Goal: Check status: Check status

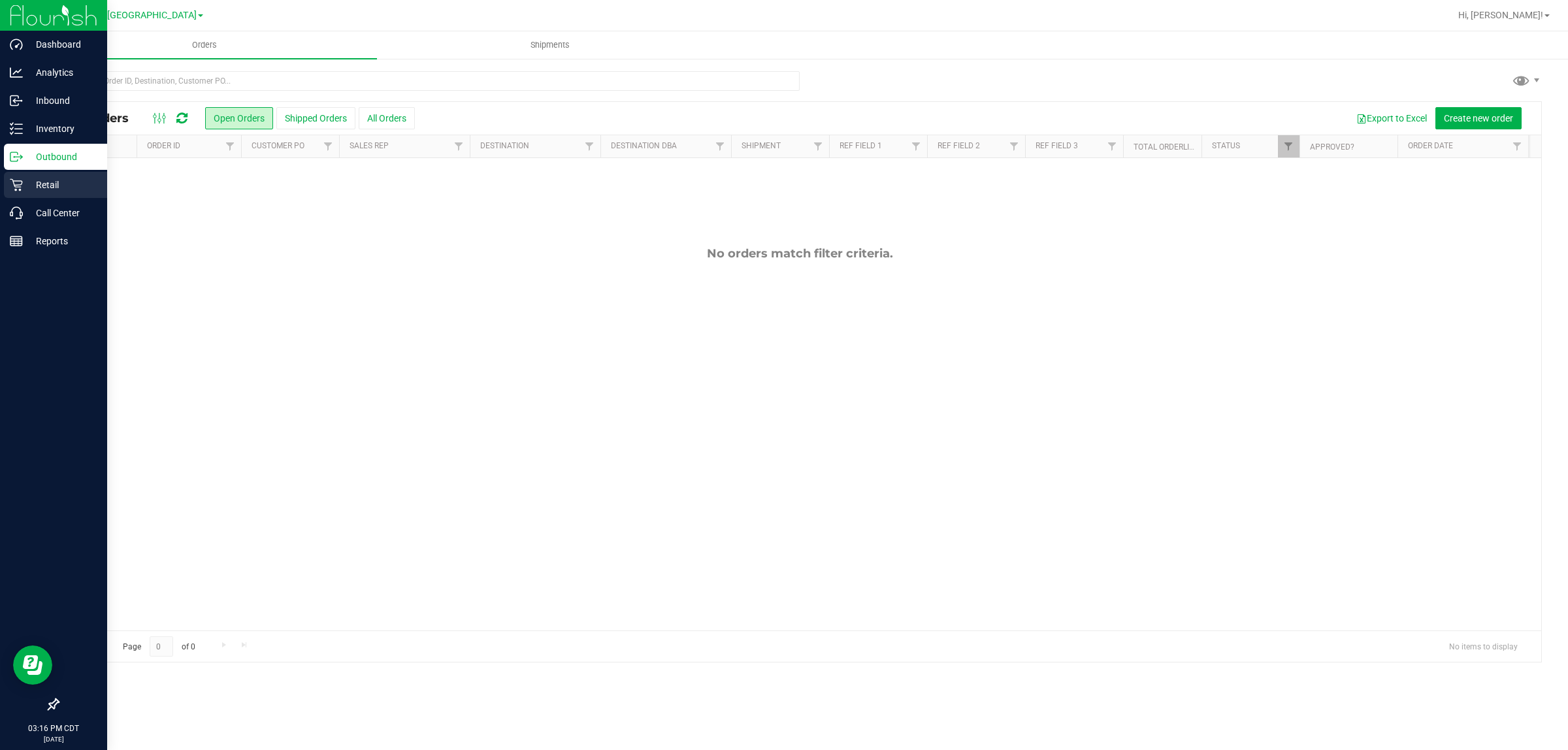
click at [31, 189] on p "Retail" at bounding box center [62, 184] width 78 height 15
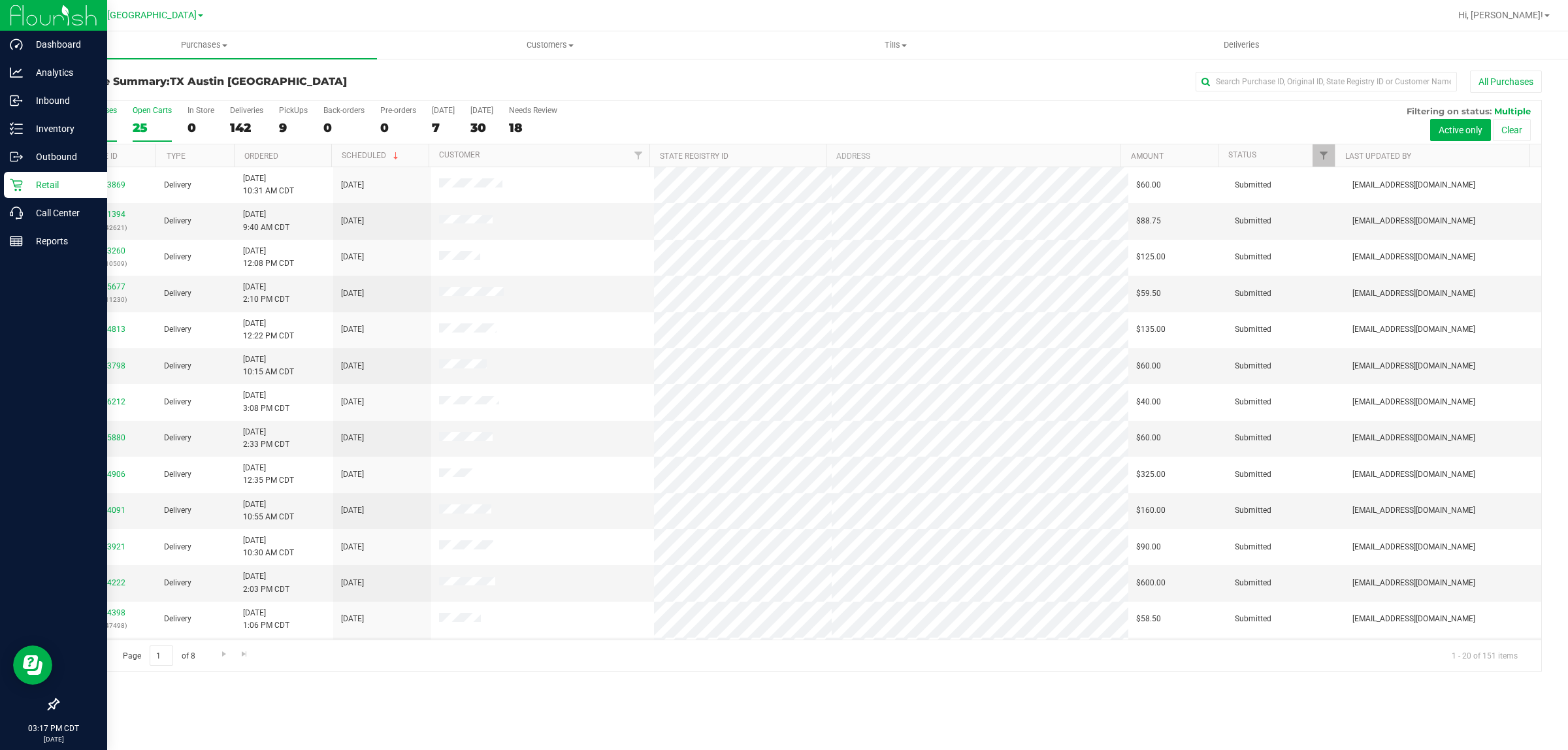
click at [144, 123] on div "25" at bounding box center [152, 127] width 39 height 15
click at [0, 0] on input "Open Carts 25" at bounding box center [0, 0] width 0 height 0
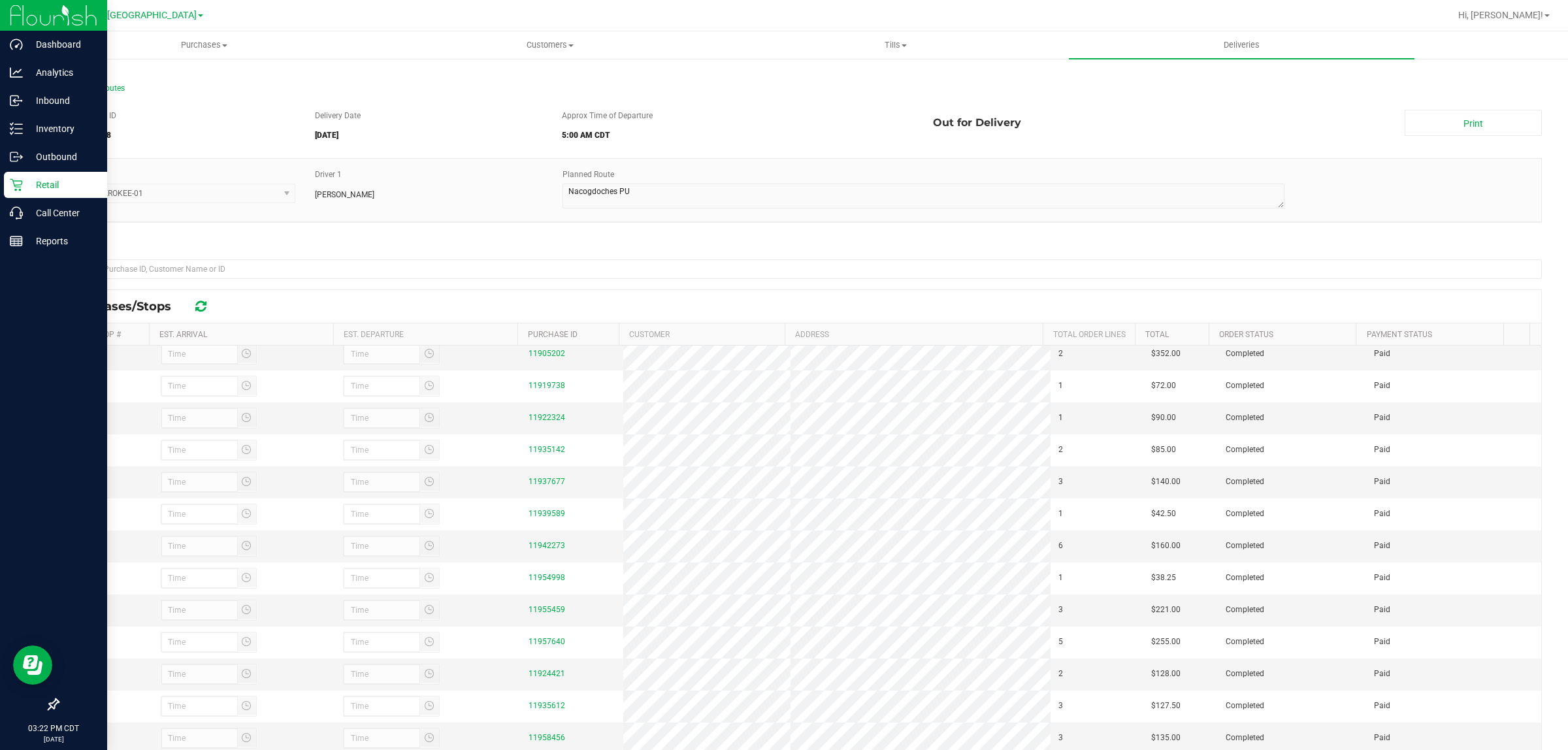
click at [27, 184] on p "Retail" at bounding box center [62, 184] width 78 height 15
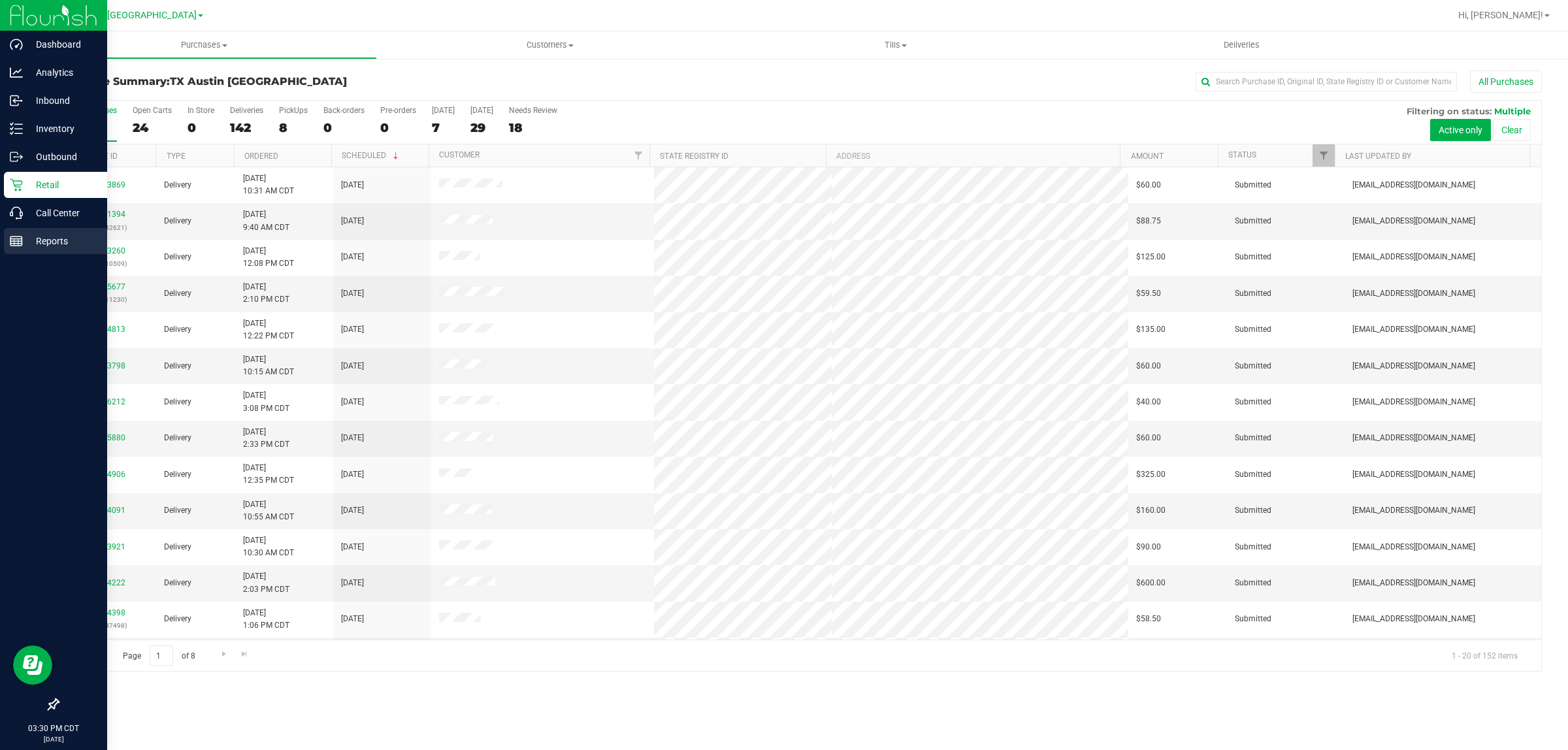
click at [43, 242] on p "Reports" at bounding box center [62, 241] width 78 height 15
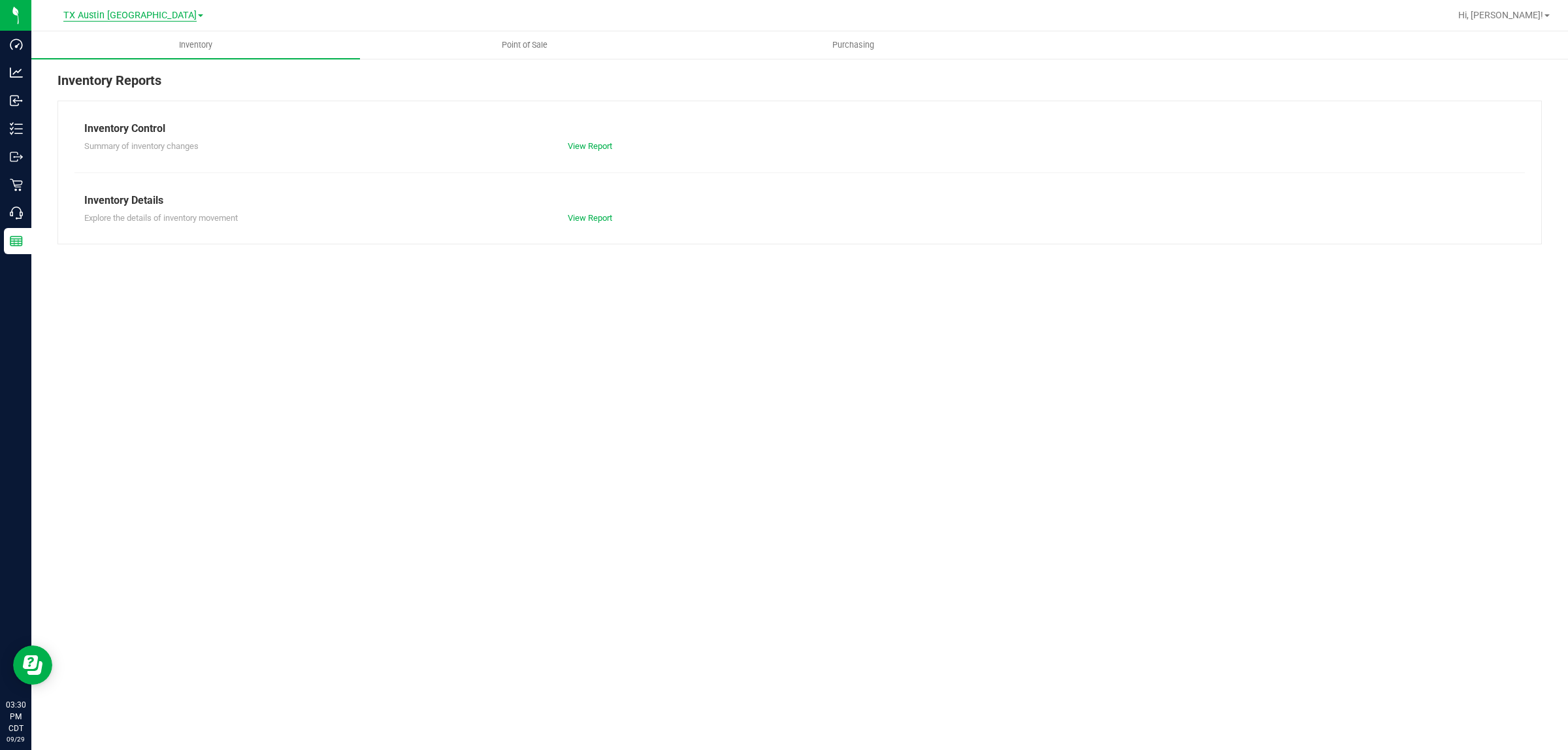
click at [131, 13] on span "TX Austin [GEOGRAPHIC_DATA]" at bounding box center [129, 16] width 133 height 12
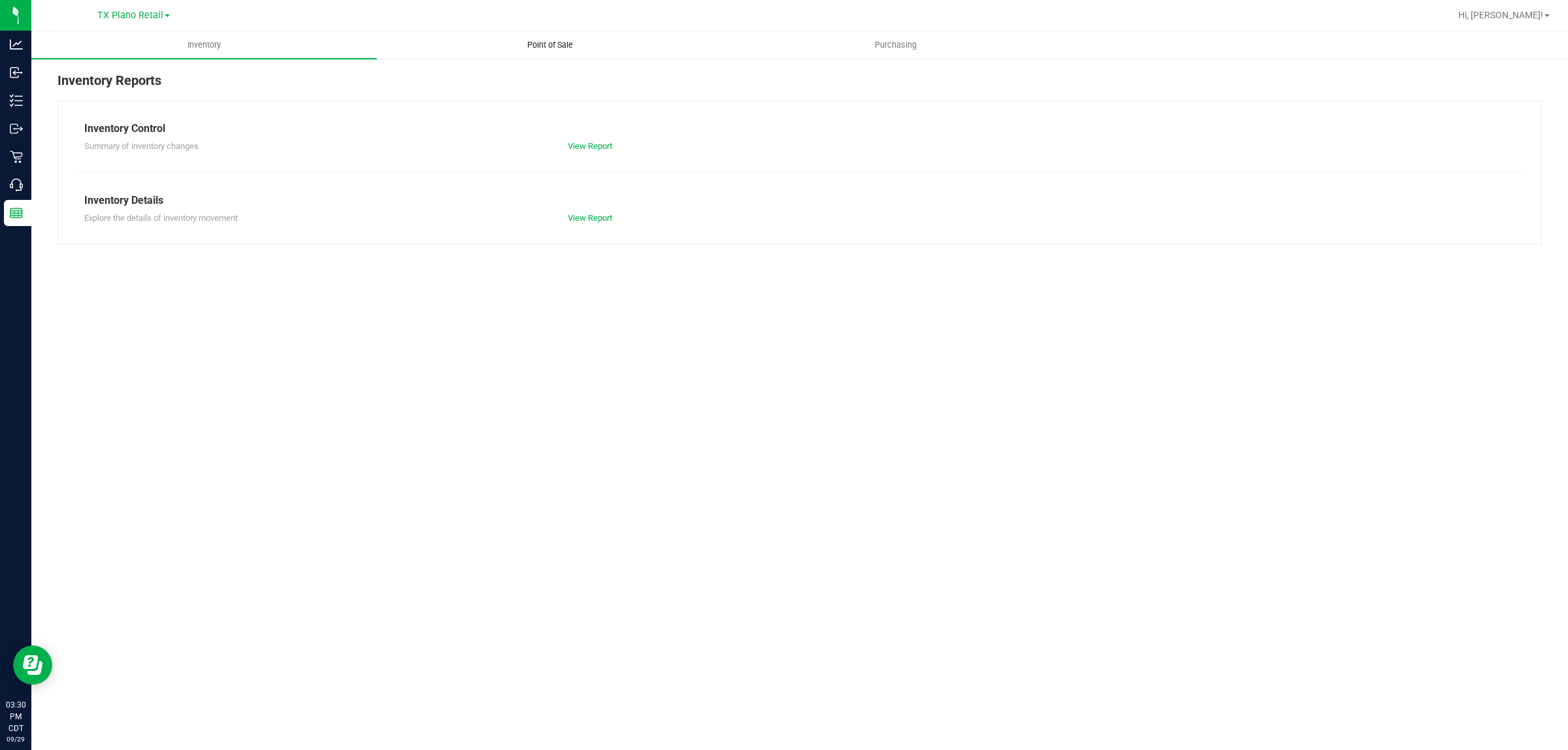
click at [563, 43] on span "Point of Sale" at bounding box center [550, 45] width 81 height 12
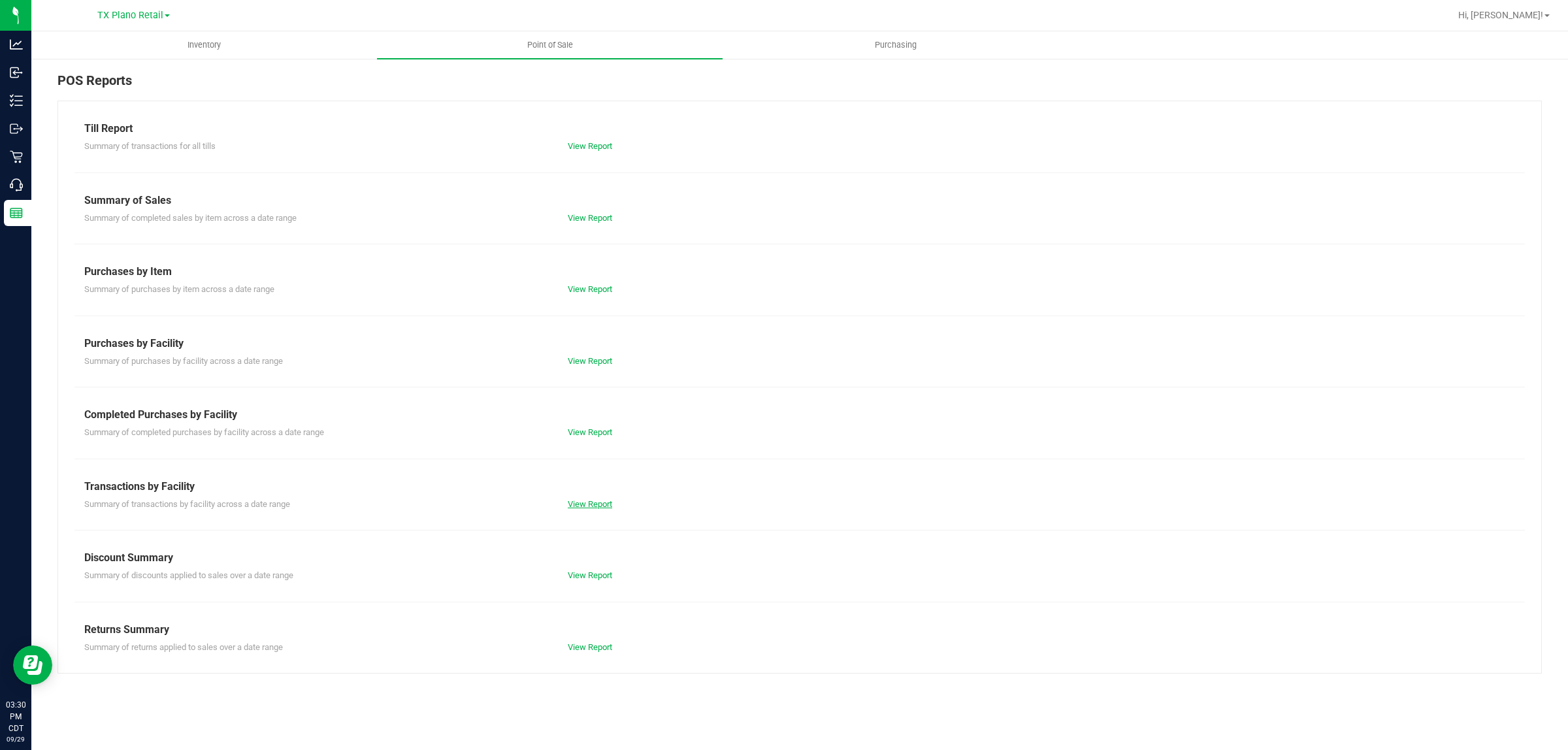
click at [592, 500] on link "View Report" at bounding box center [590, 504] width 44 height 10
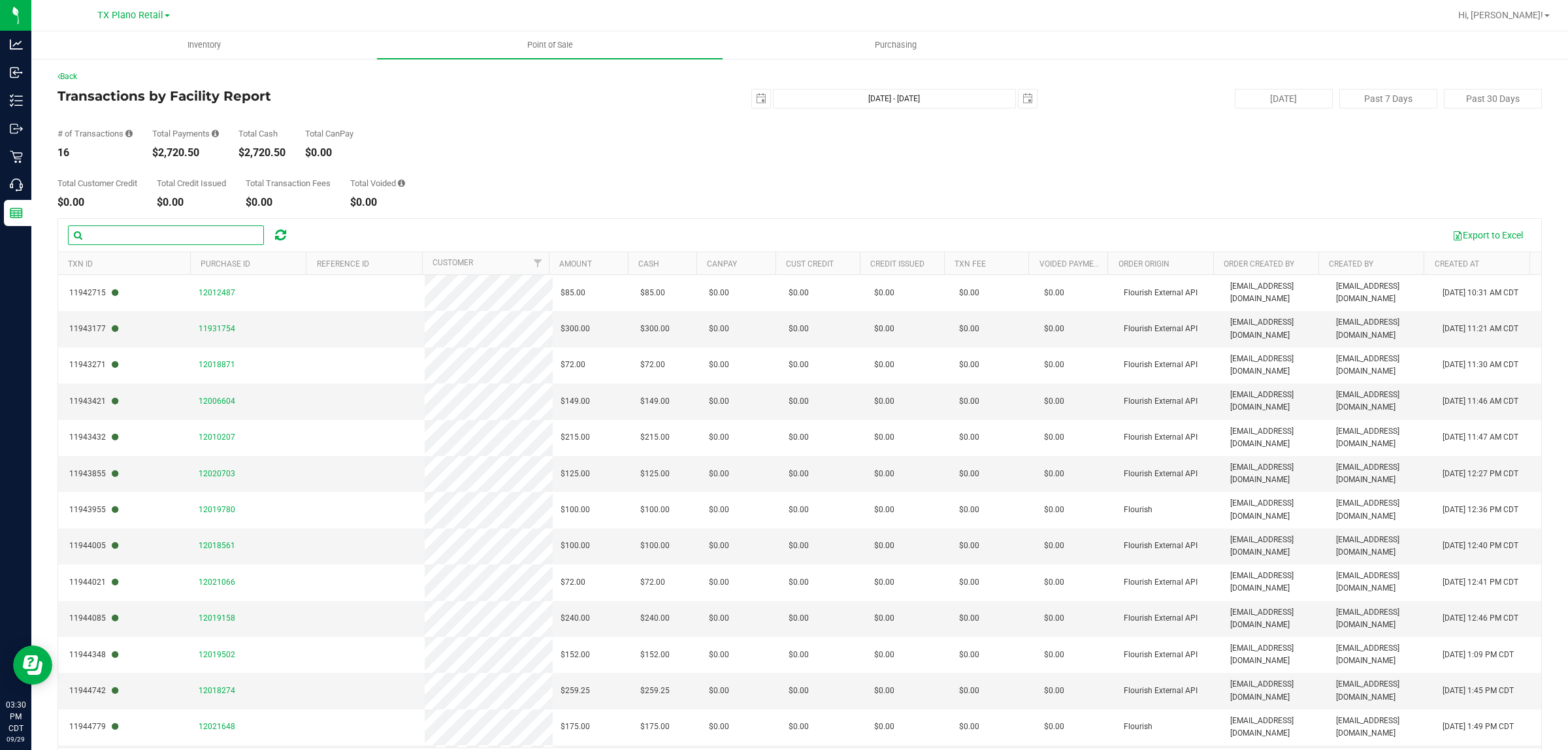
click at [201, 237] on input "text" at bounding box center [166, 235] width 196 height 19
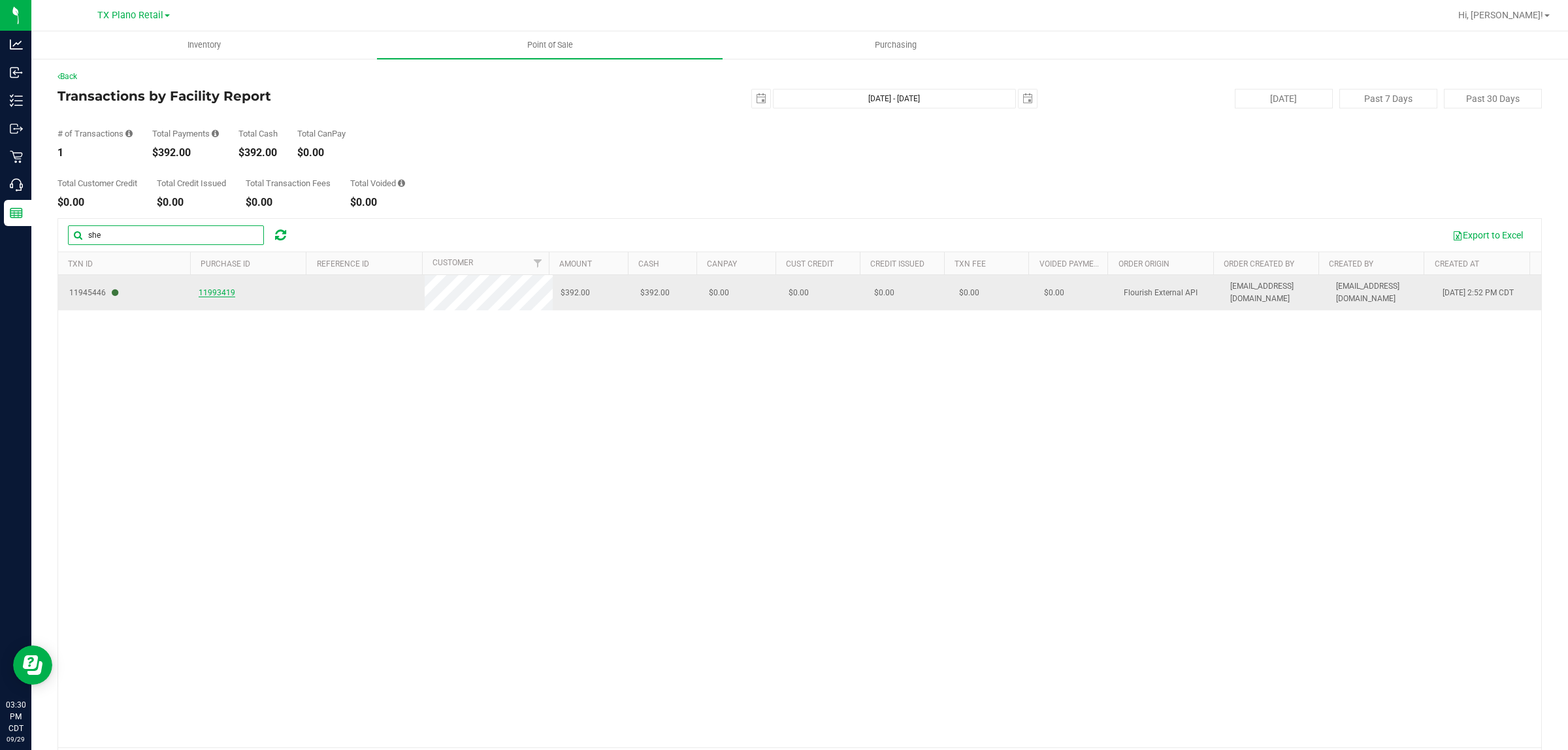
type input "she"
click at [205, 295] on span "11993419" at bounding box center [217, 293] width 37 height 9
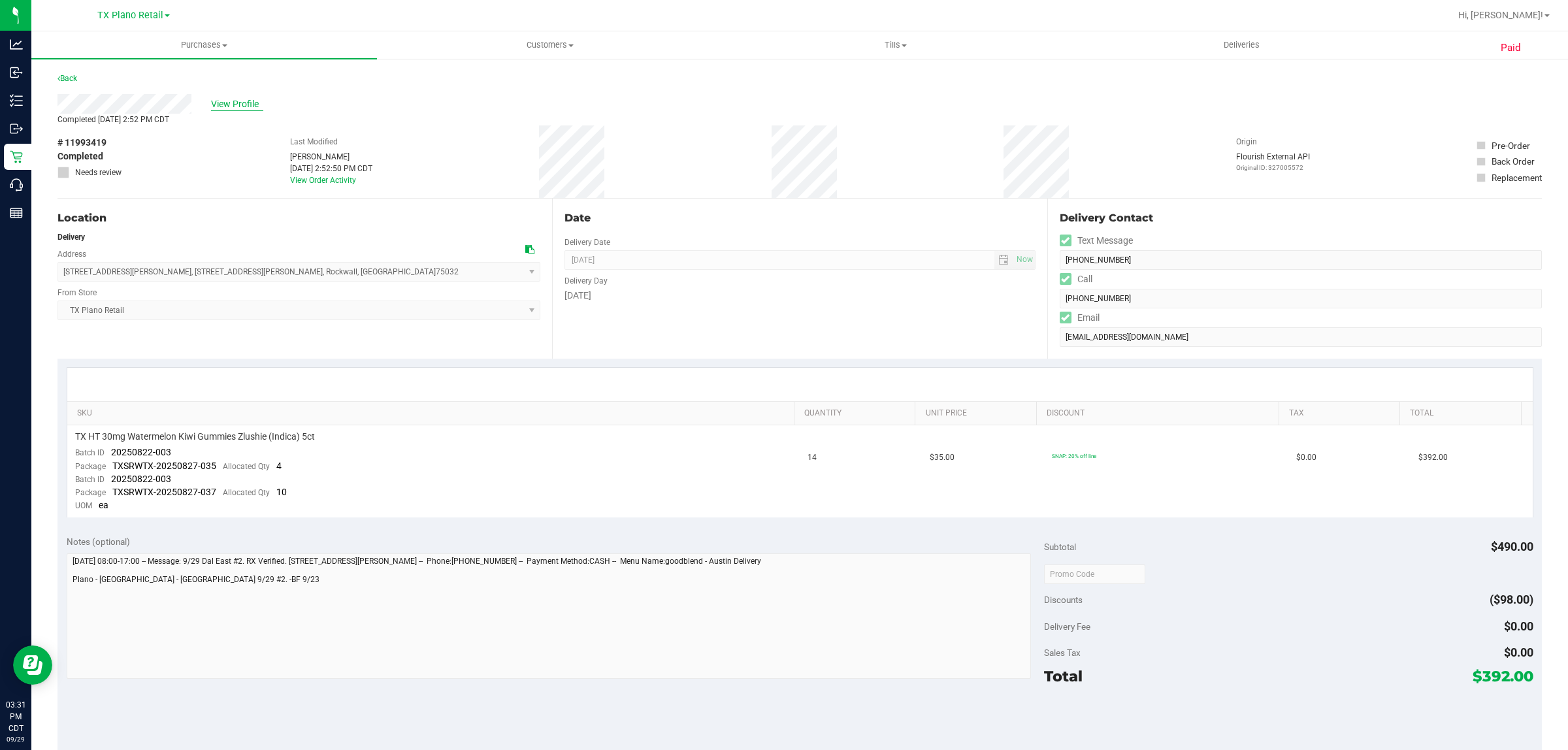
click at [248, 102] on span "View Profile" at bounding box center [237, 104] width 52 height 13
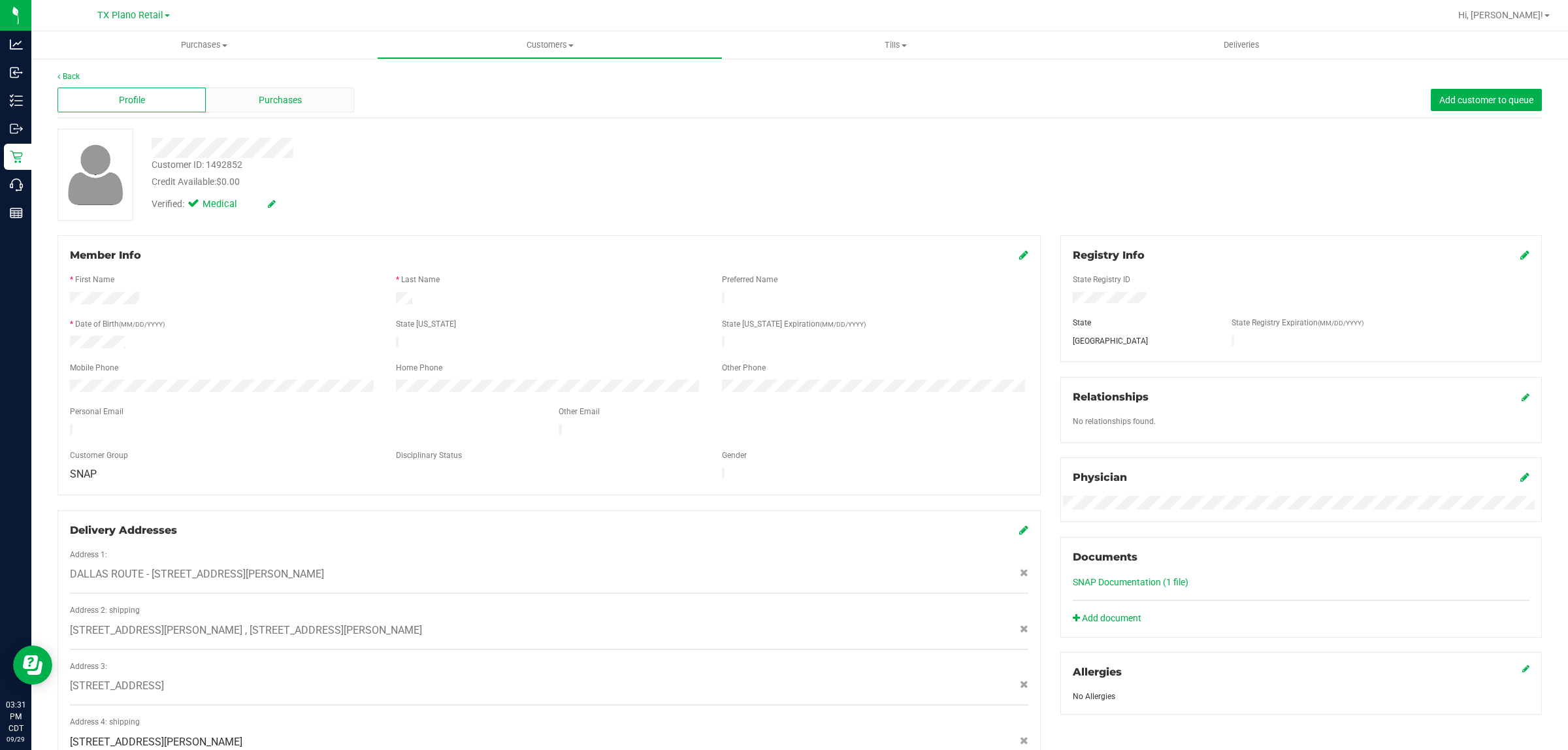
click at [269, 102] on span "Purchases" at bounding box center [280, 100] width 43 height 13
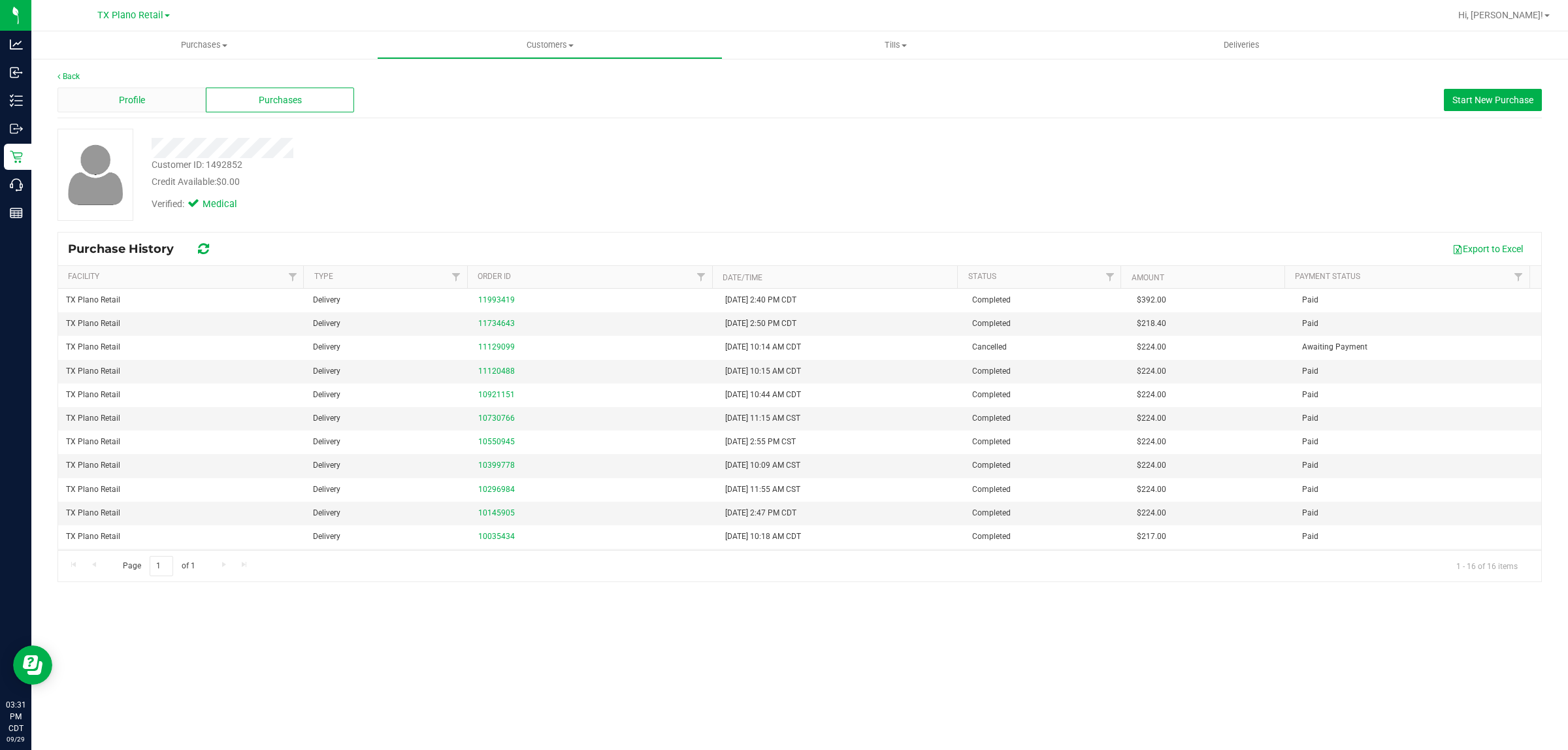
click at [159, 102] on div "Profile" at bounding box center [131, 100] width 148 height 25
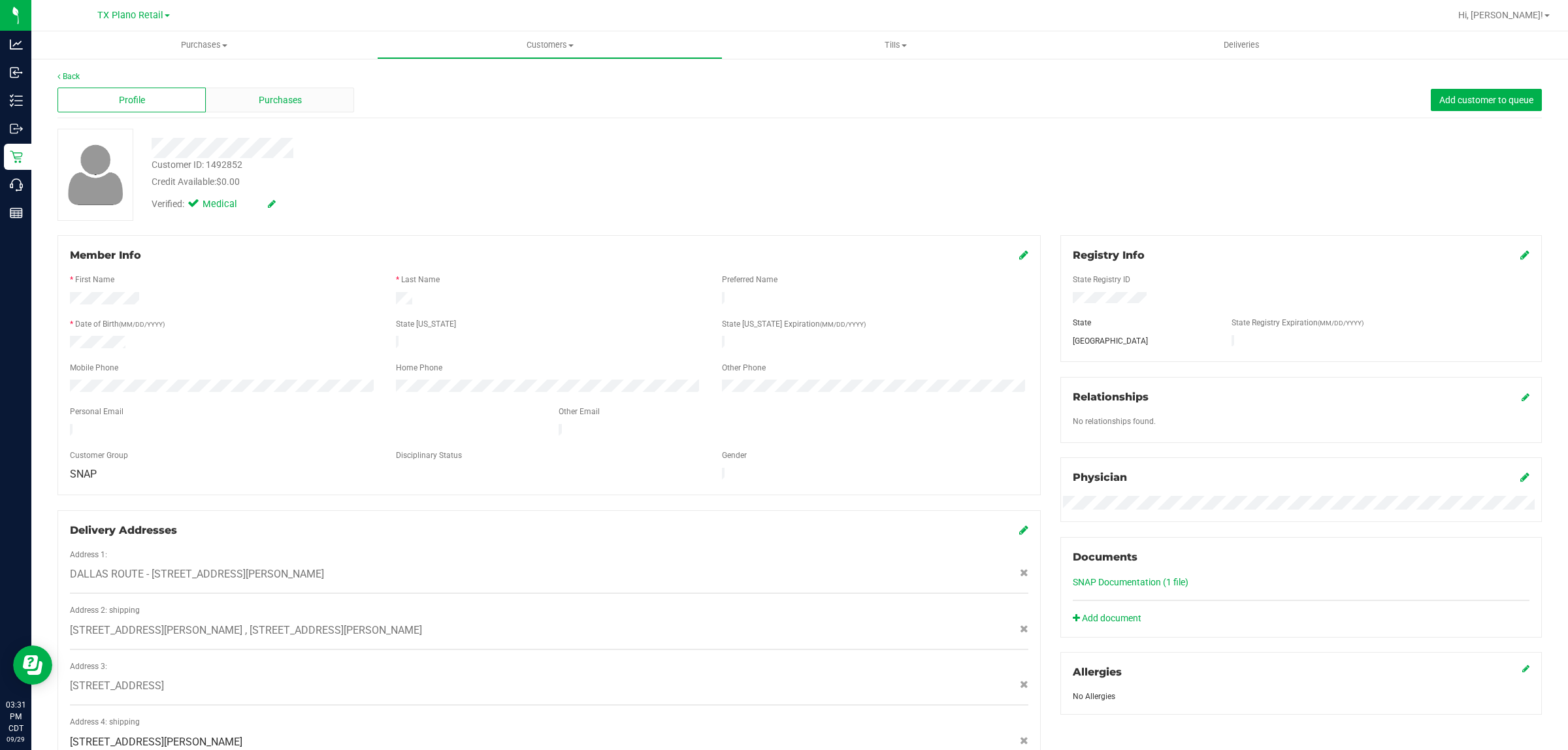
click at [266, 93] on span "Purchases" at bounding box center [280, 100] width 43 height 13
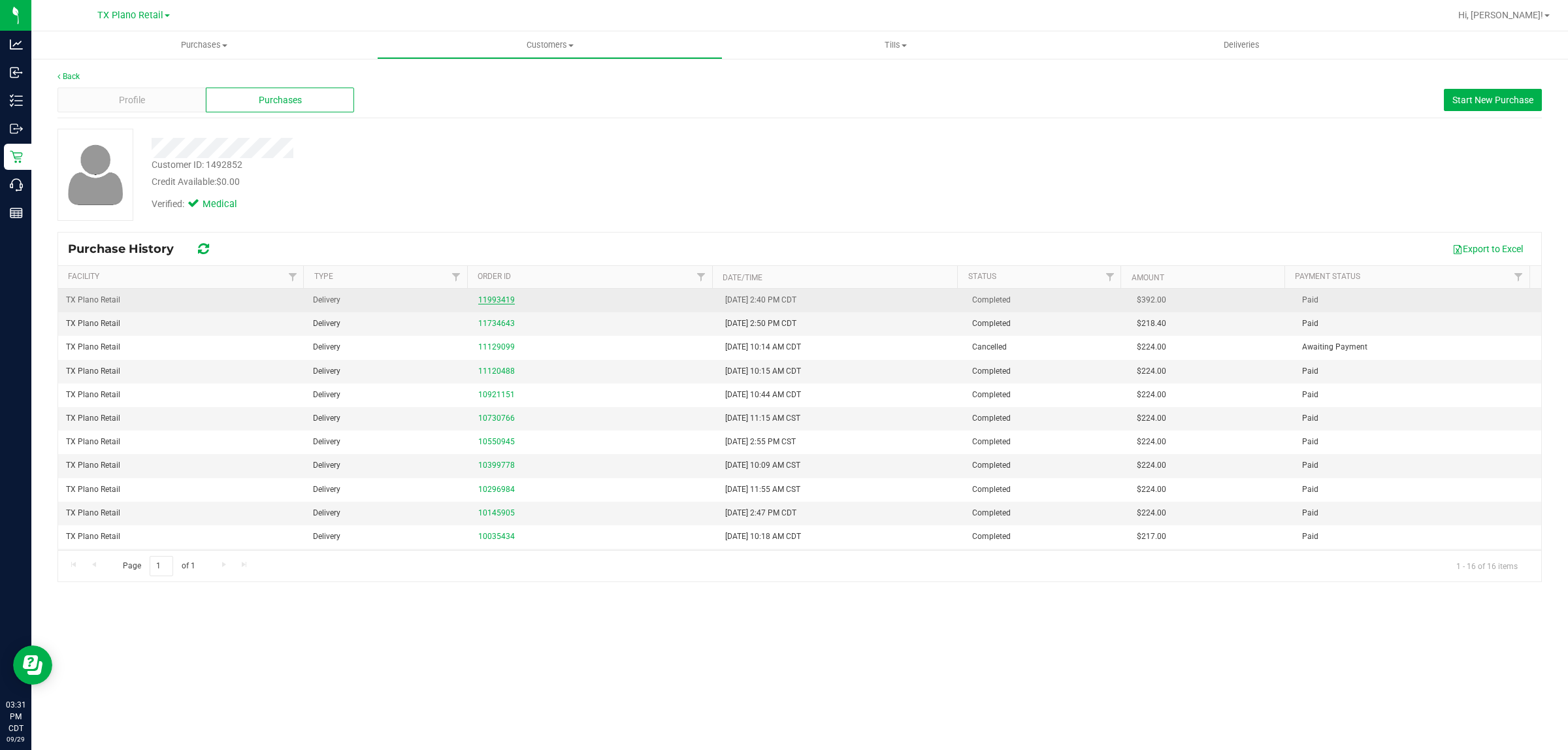
click at [494, 299] on link "11993419" at bounding box center [496, 300] width 37 height 9
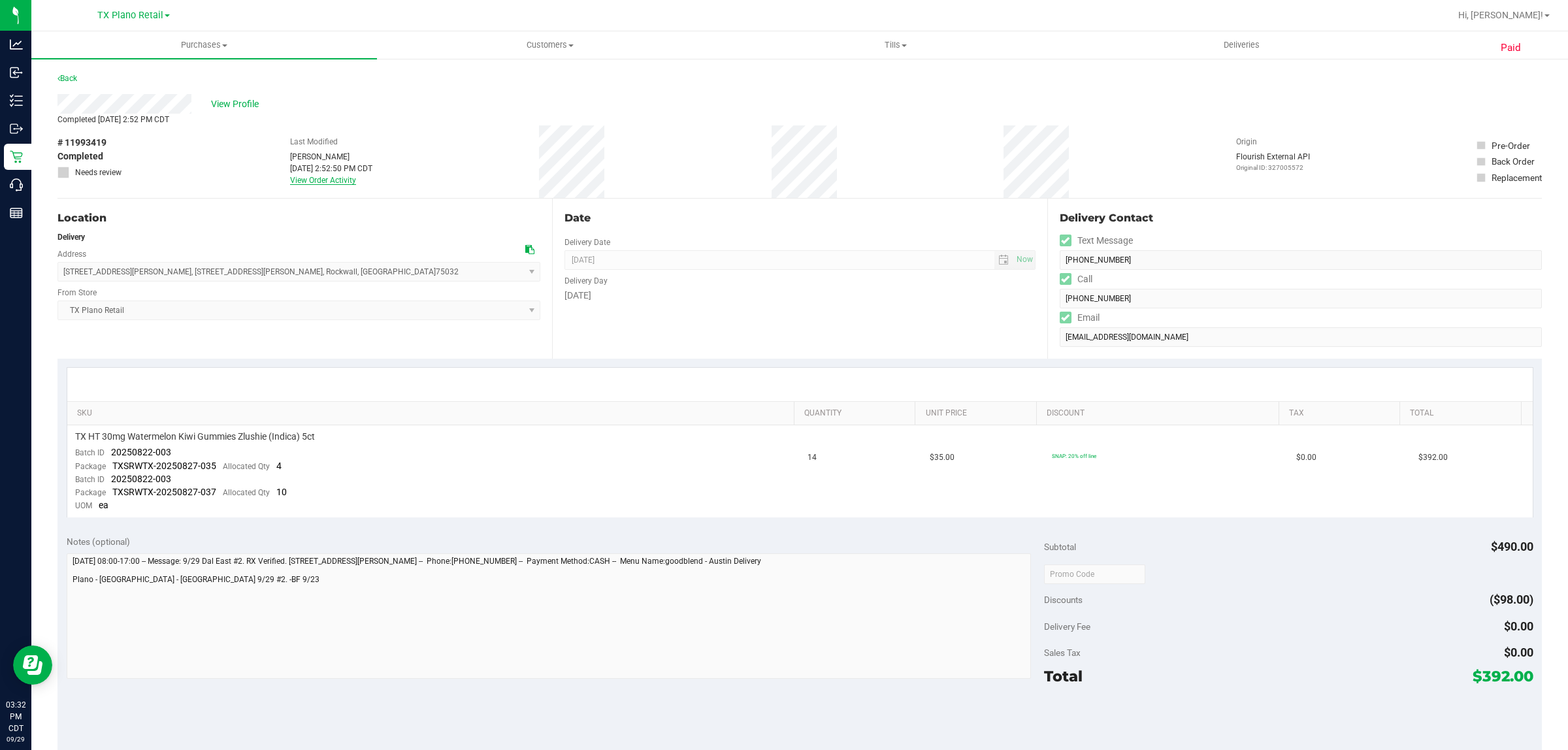
click at [330, 176] on link "View Order Activity" at bounding box center [323, 180] width 66 height 9
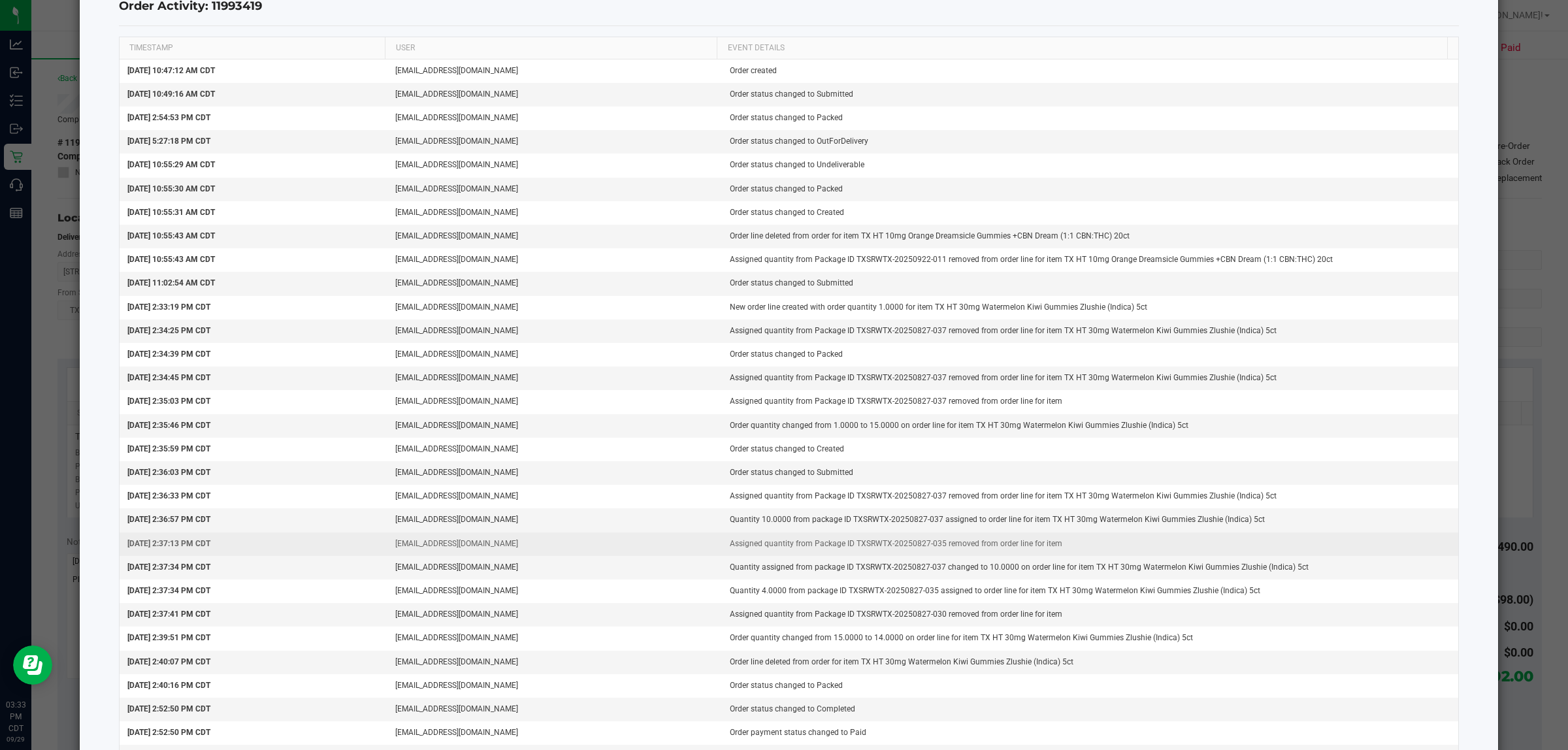
scroll to position [15, 0]
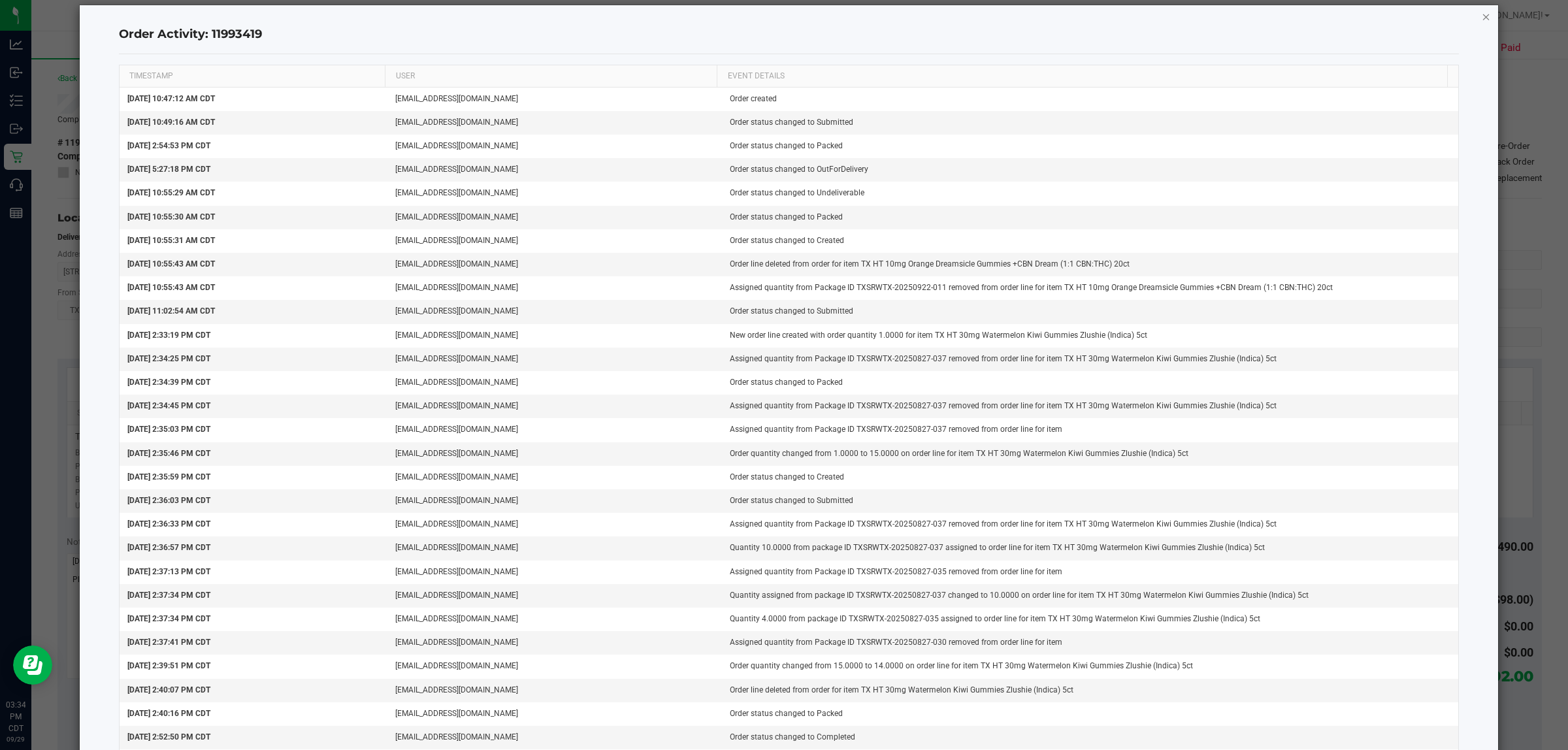
click at [1481, 16] on icon "button" at bounding box center [1486, 16] width 9 height 15
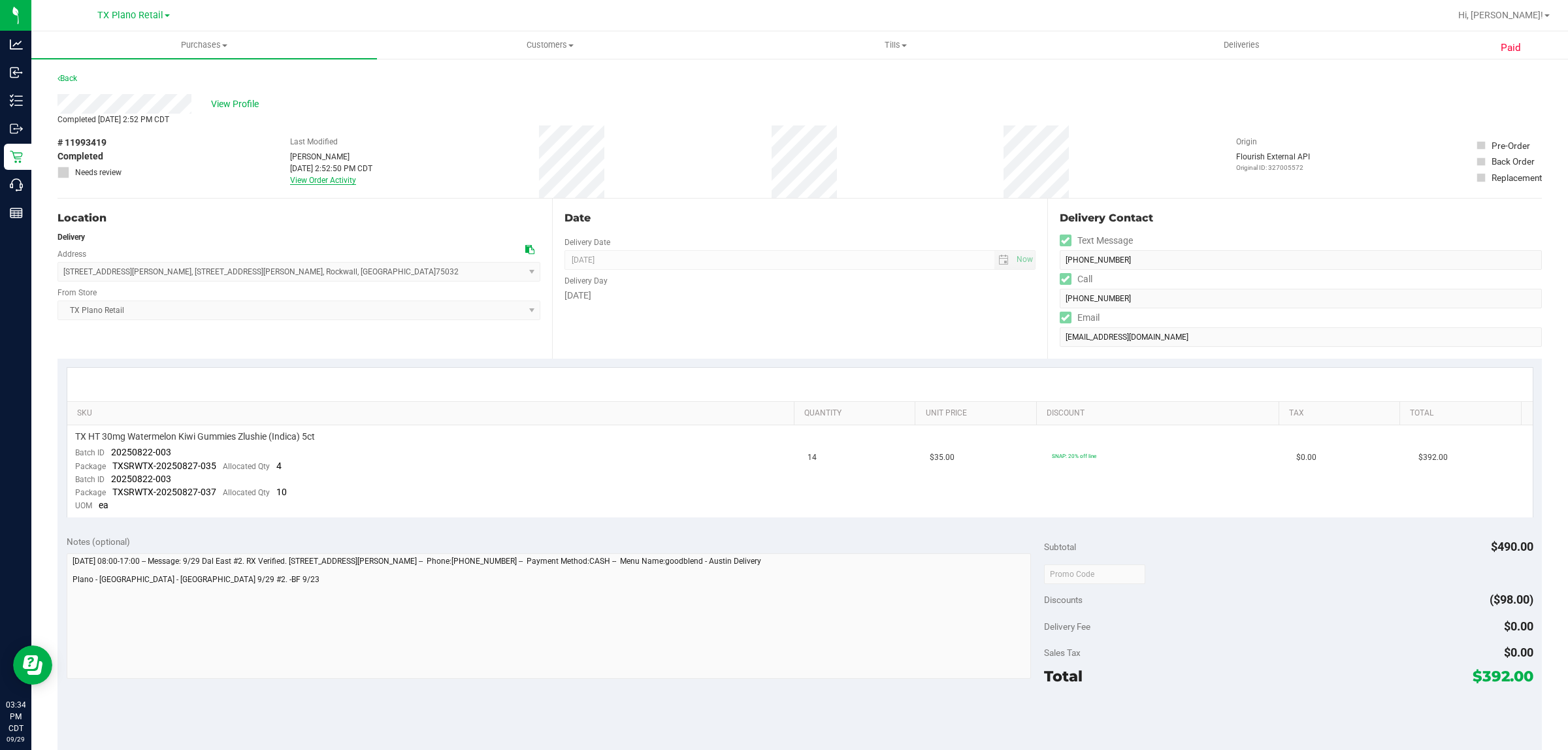
click at [335, 180] on link "View Order Activity" at bounding box center [323, 180] width 66 height 9
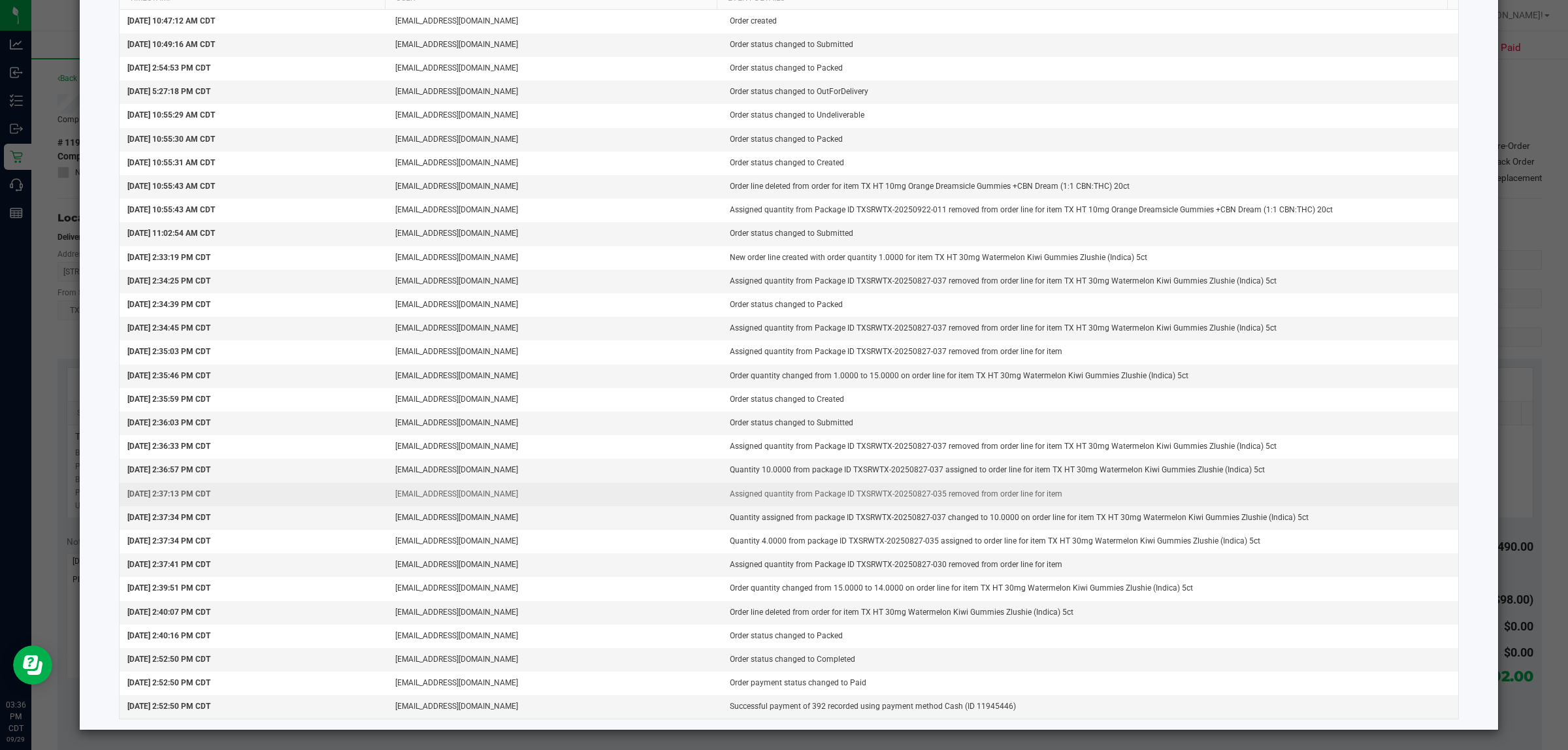
scroll to position [97, 0]
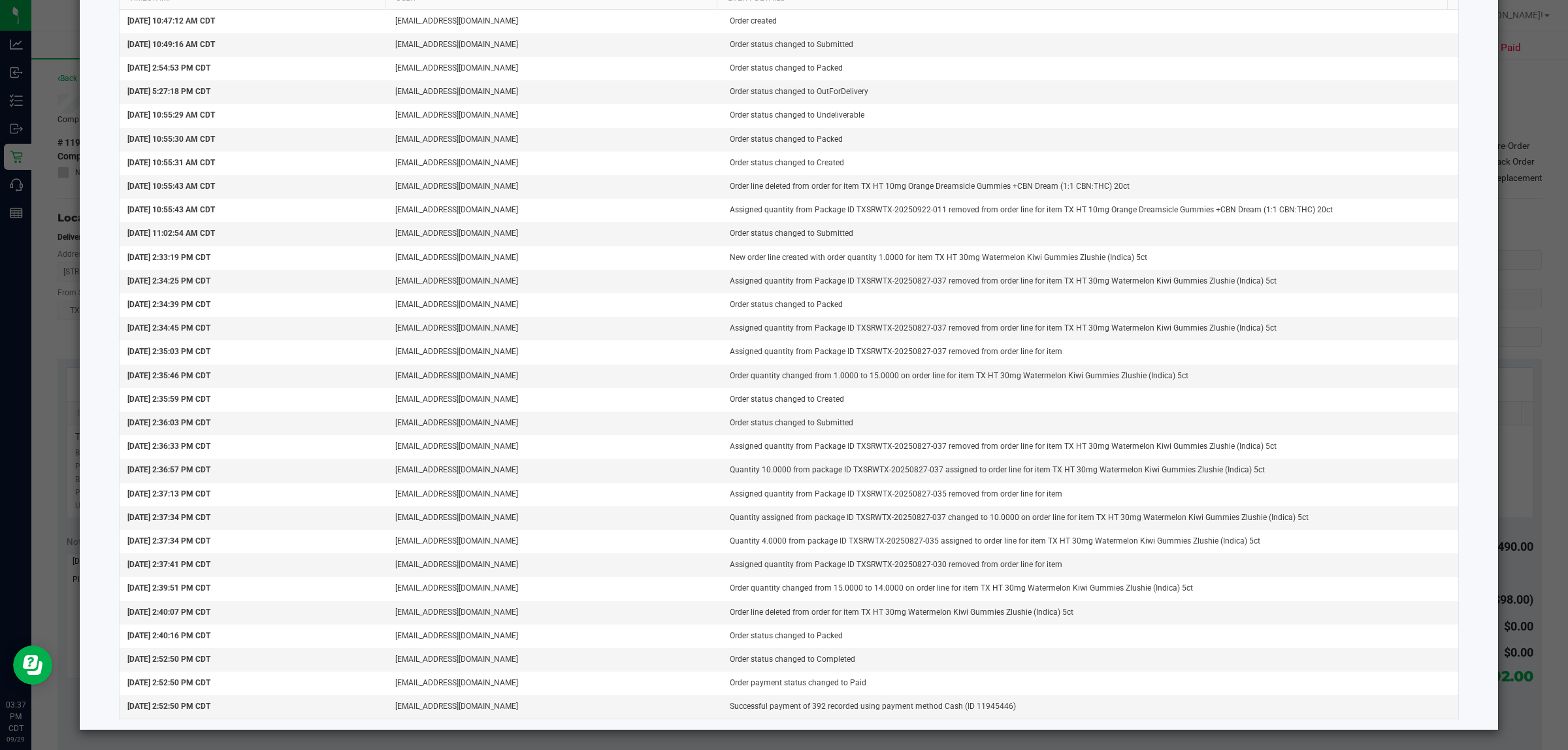
click at [1520, 95] on ngb-modal-window "Order Activity: 11993419 TIMESTAMP USER EVENT DETAILS Sep 23, 2025 10:47:12 AM …" at bounding box center [789, 375] width 1578 height 750
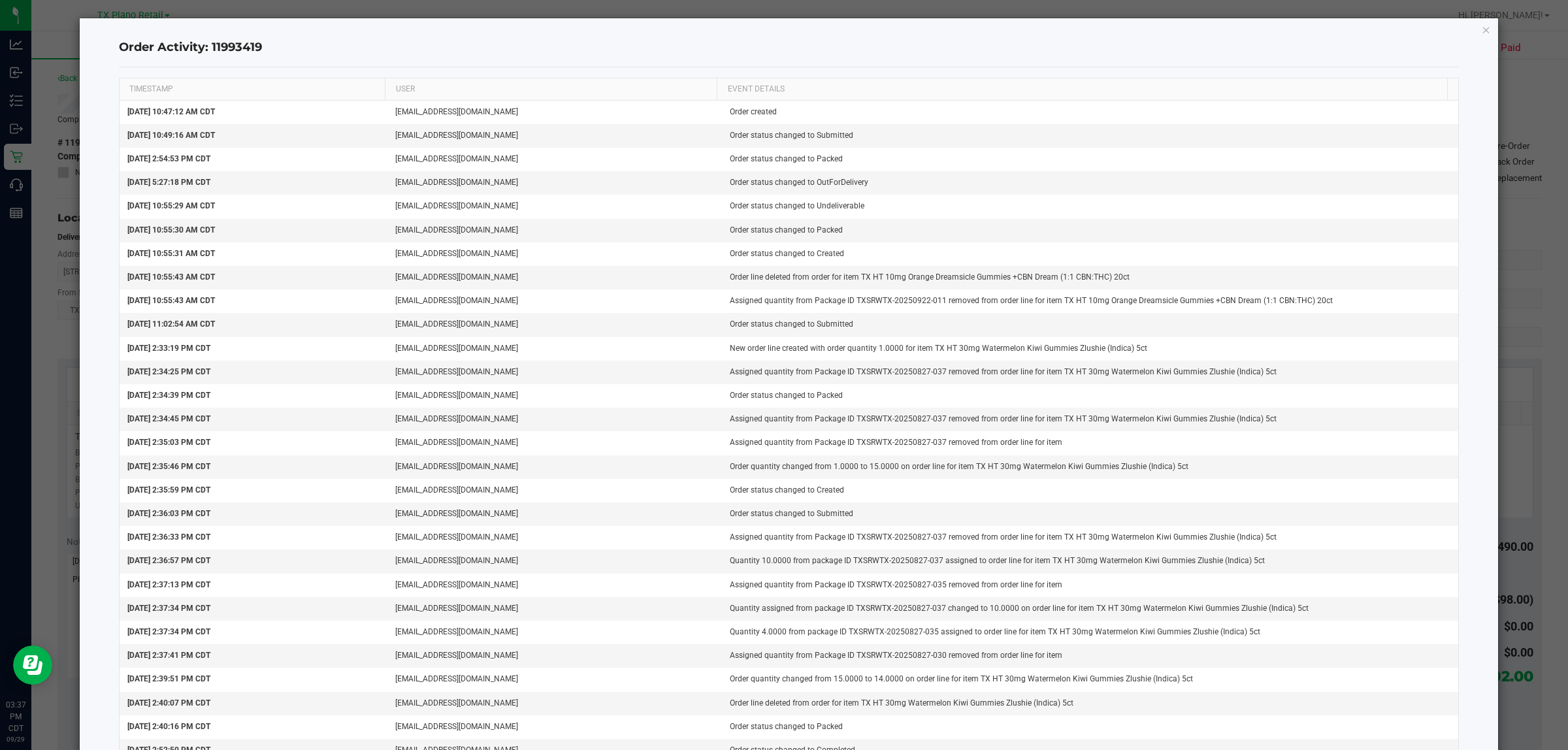
scroll to position [0, 0]
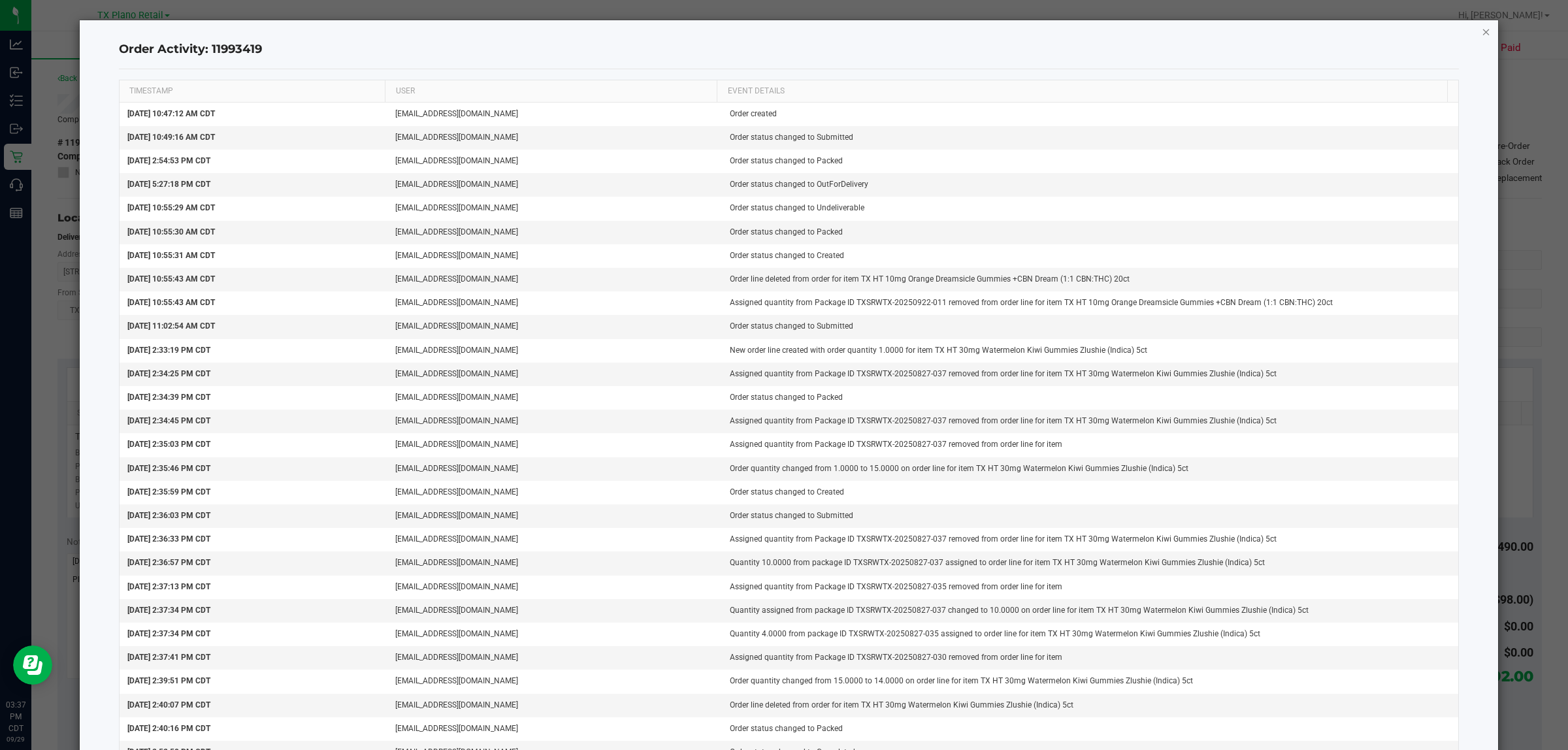
click at [1481, 34] on icon "button" at bounding box center [1486, 31] width 9 height 15
